Goal: Task Accomplishment & Management: Use online tool/utility

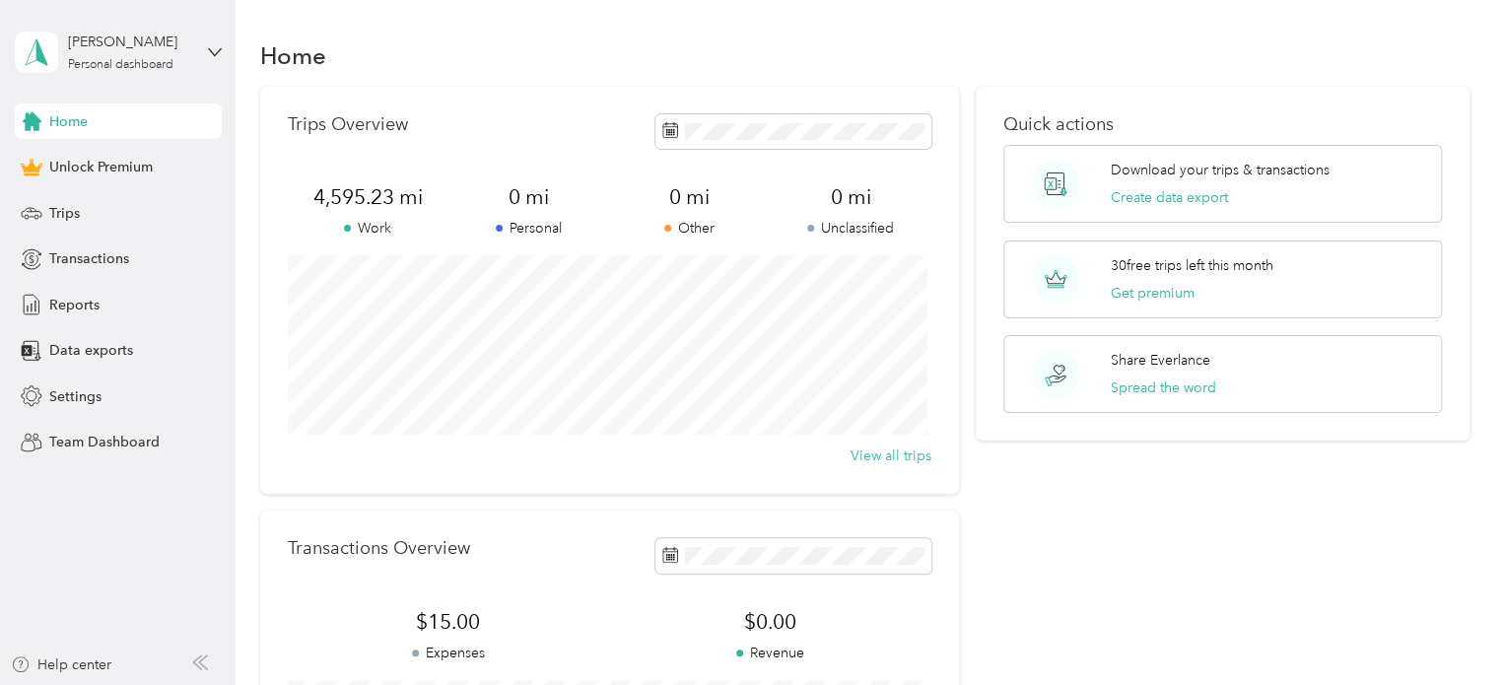
click at [45, 233] on div "Home Unlock Premium Trips Transactions Reports Data exports Settings Team Dashb…" at bounding box center [118, 281] width 207 height 357
click at [87, 214] on div "Trips" at bounding box center [118, 212] width 207 height 35
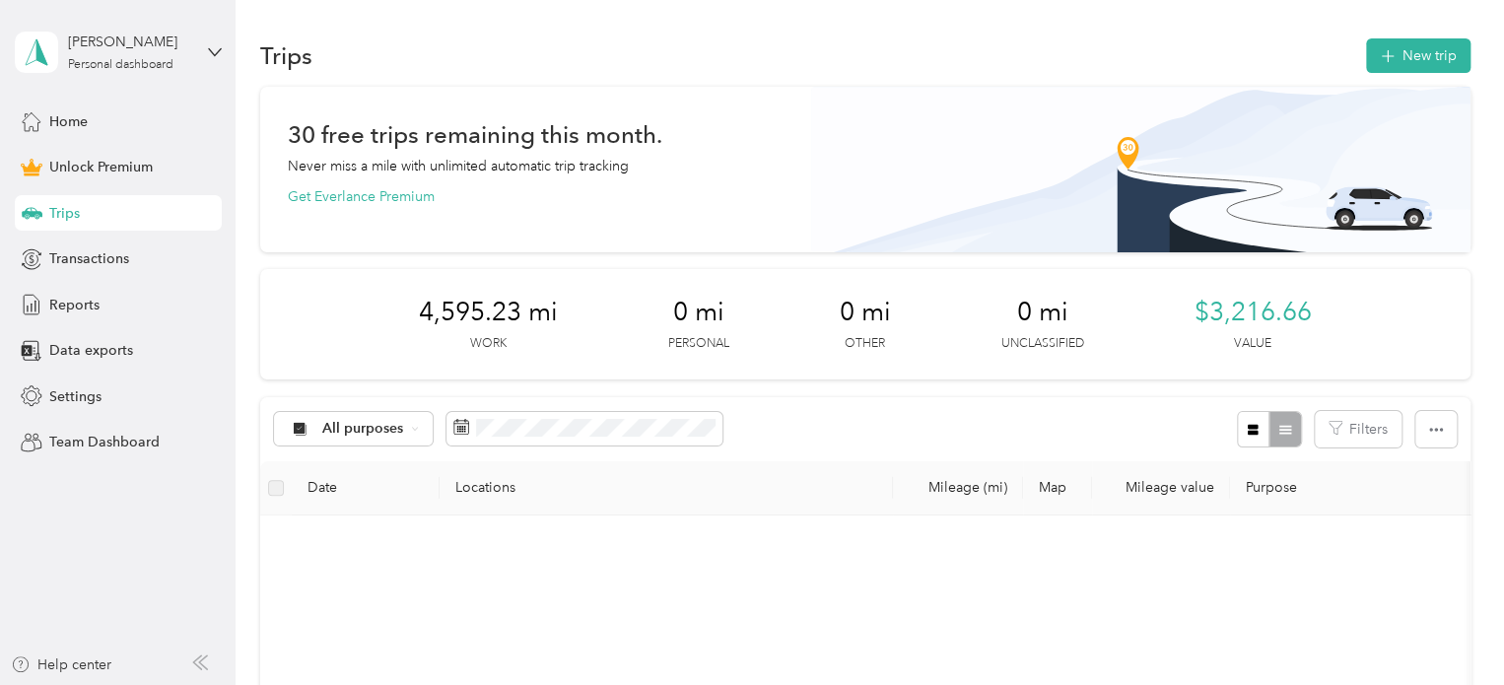
click at [1439, 68] on button "New trip" at bounding box center [1418, 55] width 104 height 34
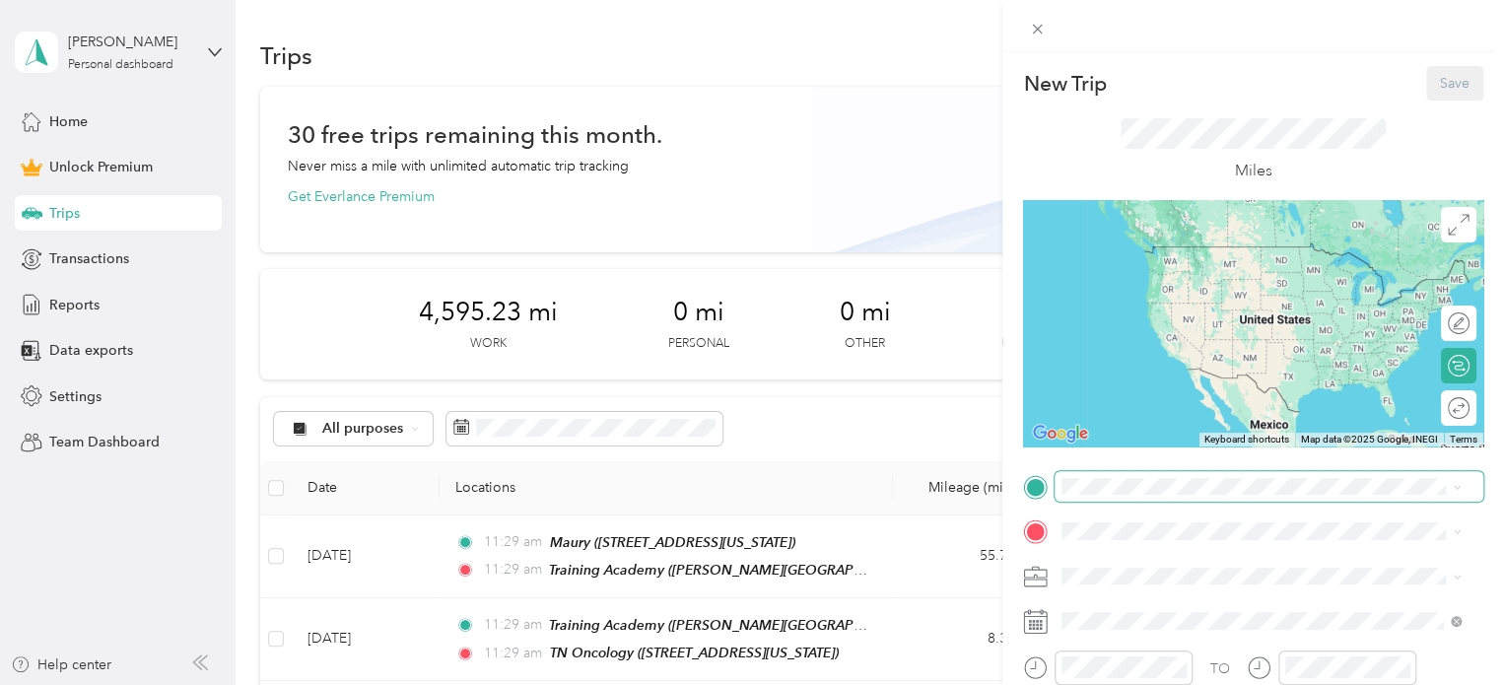
click at [1137, 471] on span at bounding box center [1269, 487] width 429 height 32
click at [1127, 475] on span at bounding box center [1269, 487] width 429 height 32
click at [1186, 291] on div "Training Academy [PERSON_NAME][GEOGRAPHIC_DATA], [US_STATE], [GEOGRAPHIC_DATA]" at bounding box center [1277, 275] width 356 height 62
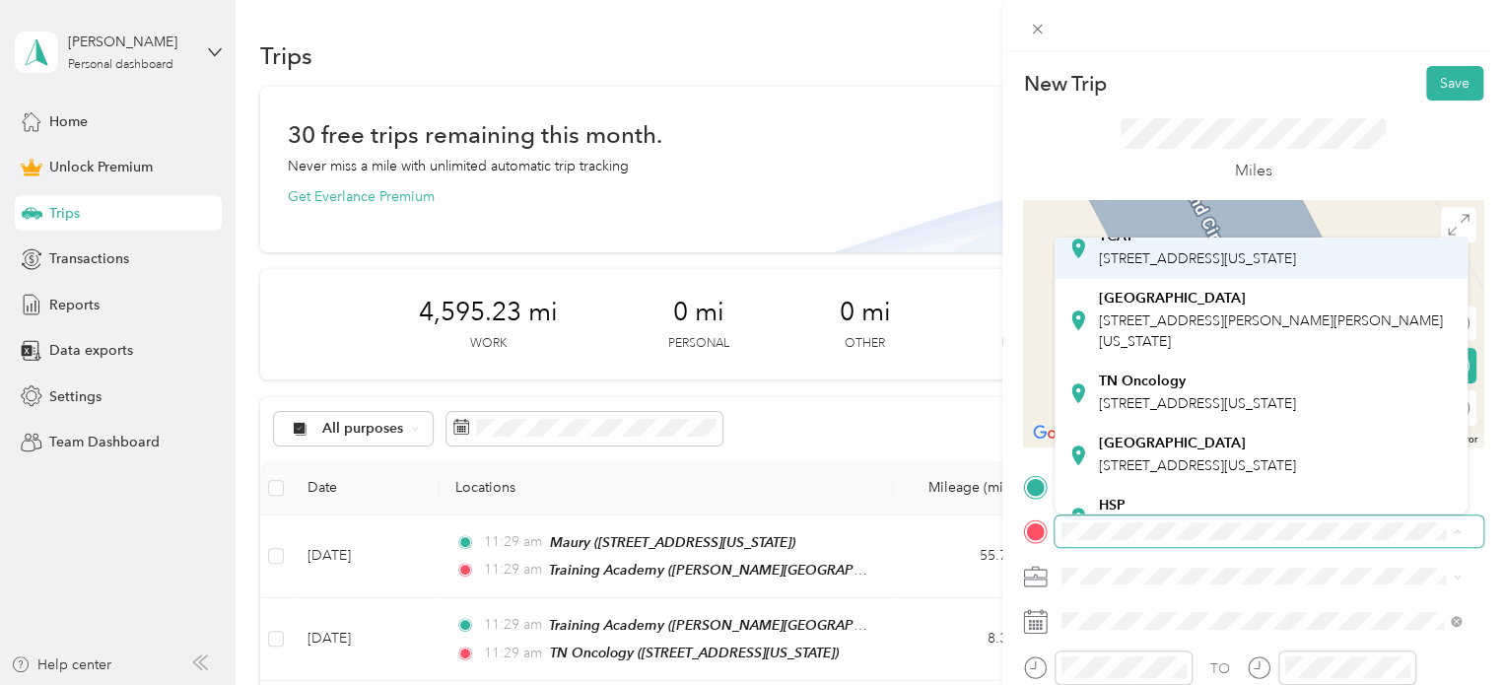
scroll to position [146, 0]
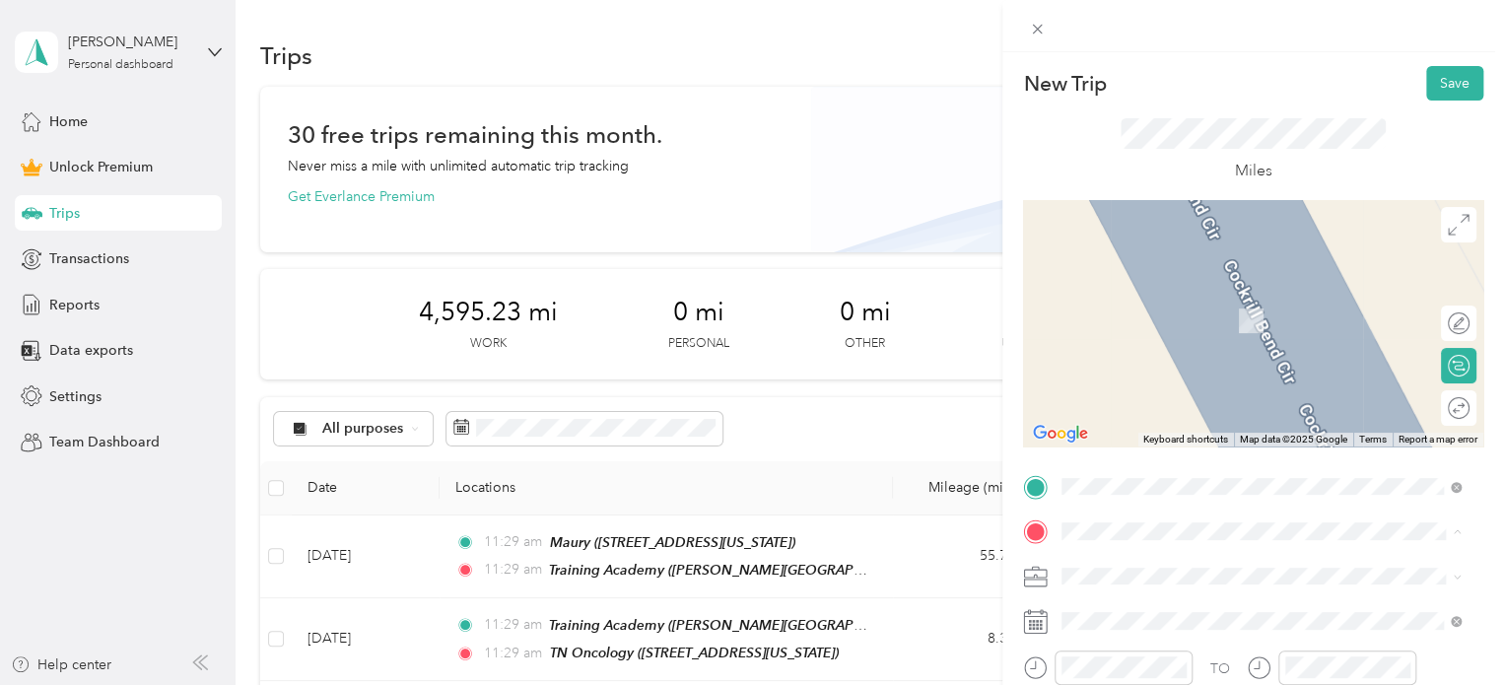
click at [1230, 413] on div "TN Oncology [STREET_ADDRESS][US_STATE]" at bounding box center [1197, 392] width 197 height 41
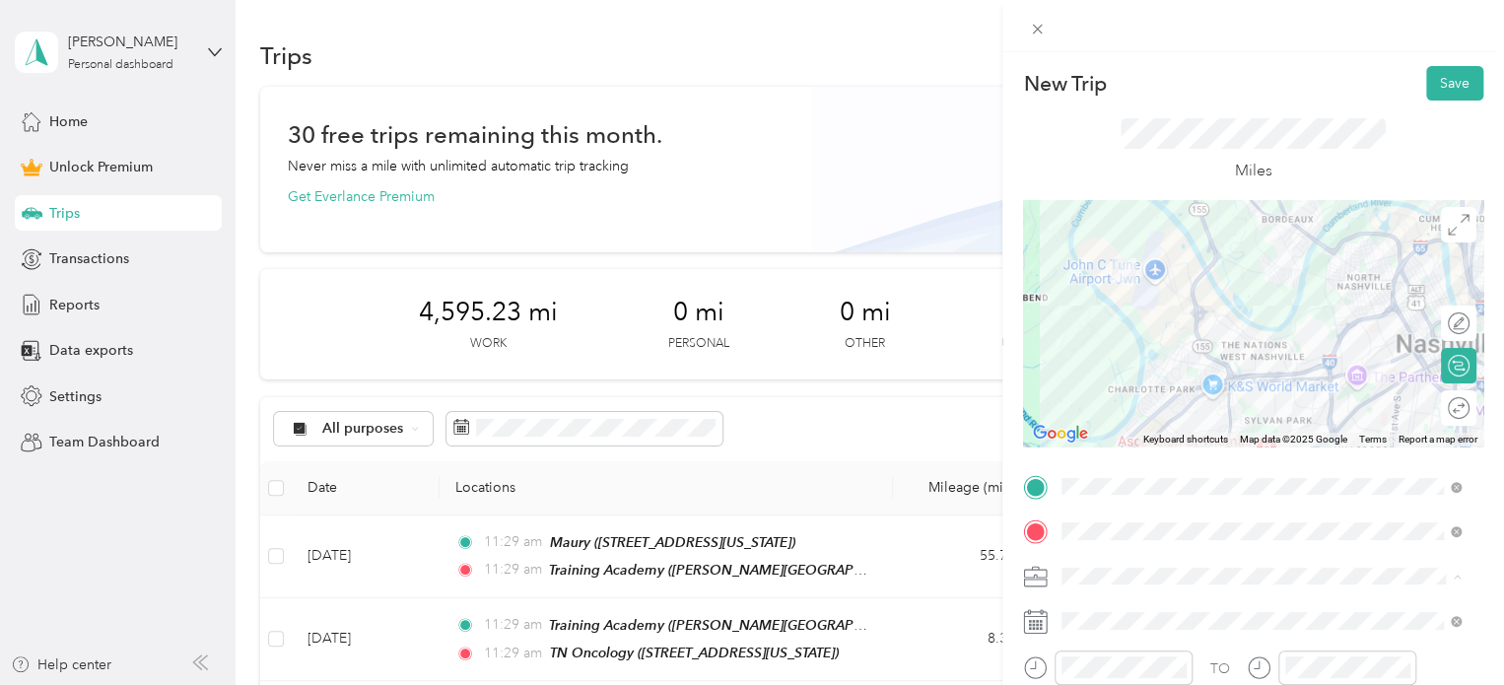
click at [1106, 298] on div "Work" at bounding box center [1261, 300] width 385 height 21
click at [1449, 64] on div "New Trip Save This trip cannot be edited because it is either under review, app…" at bounding box center [1253, 394] width 502 height 685
click at [1431, 87] on button "Save" at bounding box center [1454, 83] width 57 height 34
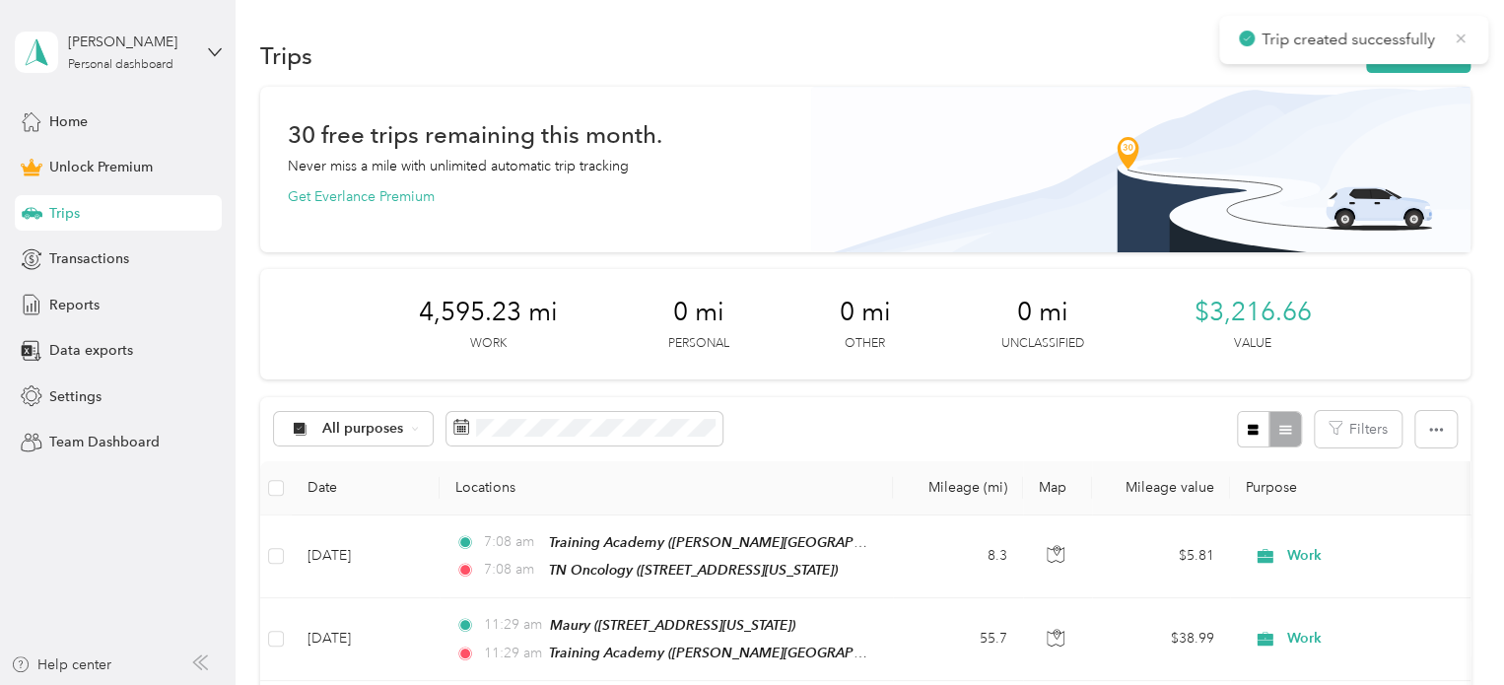
click at [1460, 40] on icon at bounding box center [1461, 39] width 16 height 18
click at [59, 113] on span "Home" at bounding box center [68, 121] width 38 height 21
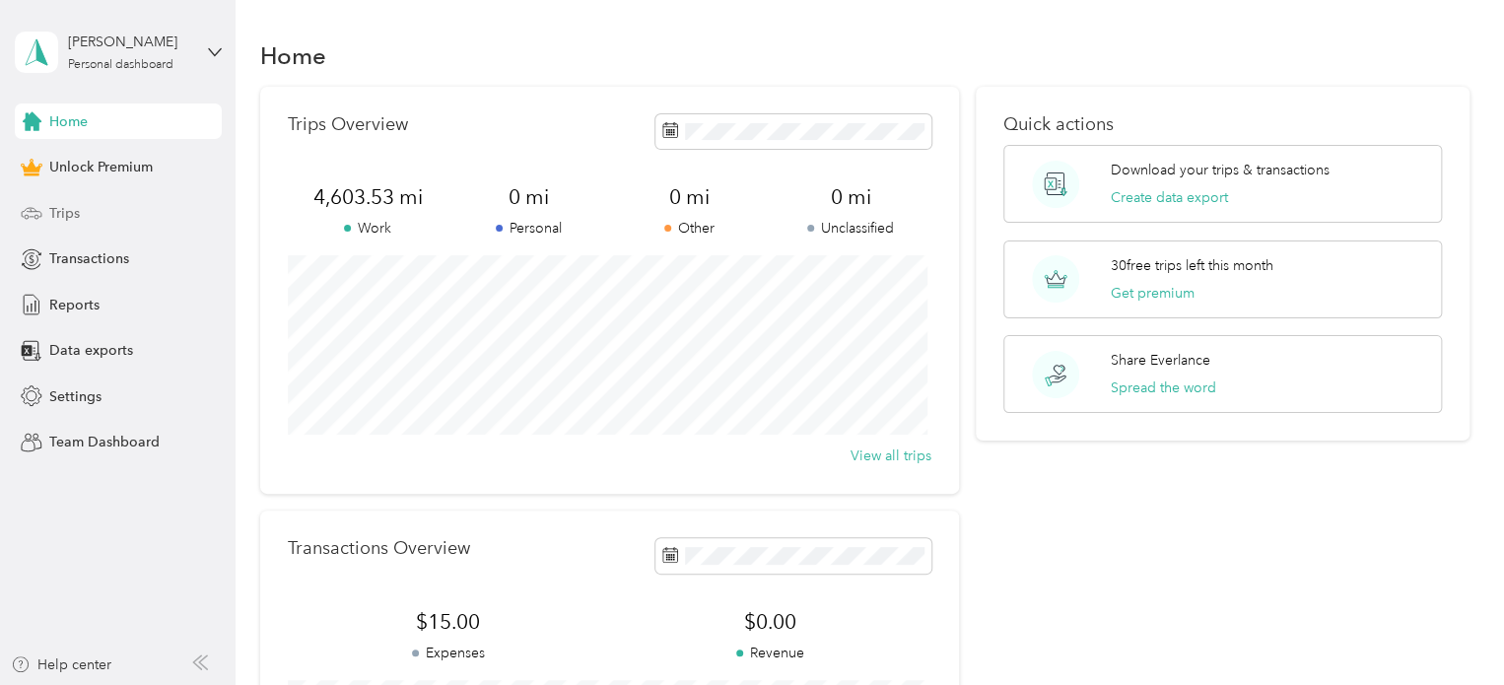
click at [141, 204] on div "Trips" at bounding box center [118, 212] width 207 height 35
